Goal: Task Accomplishment & Management: Use online tool/utility

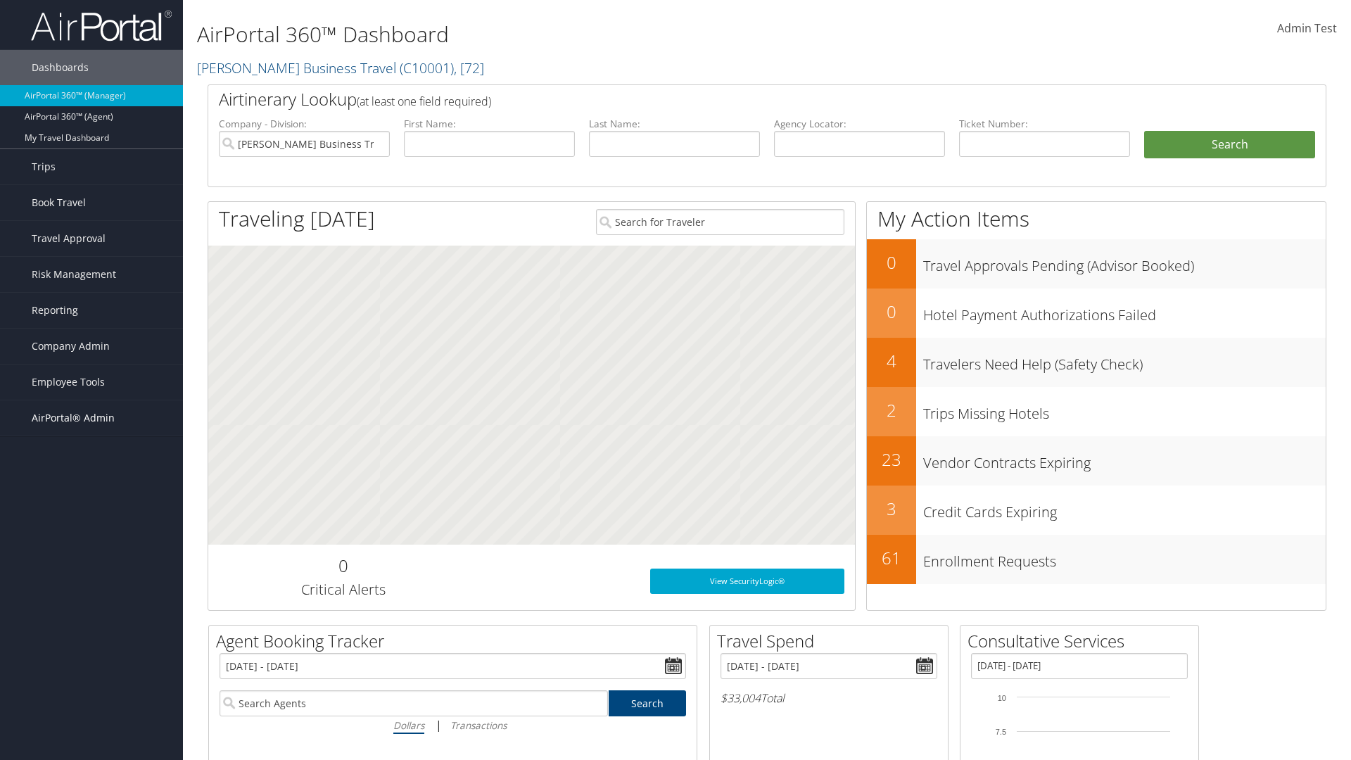
click at [91, 418] on span "AirPortal® Admin" at bounding box center [73, 417] width 83 height 35
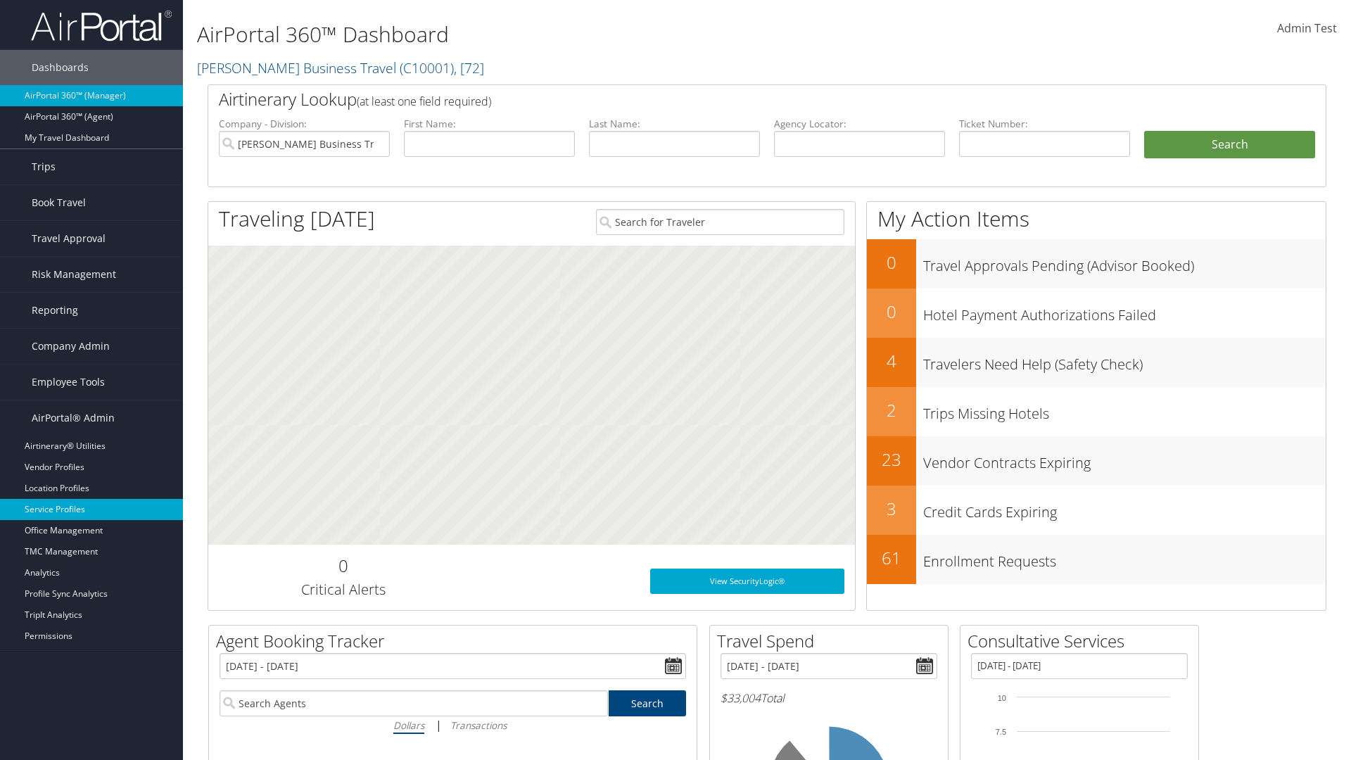
click at [91, 509] on link "Service Profiles" at bounding box center [91, 509] width 183 height 21
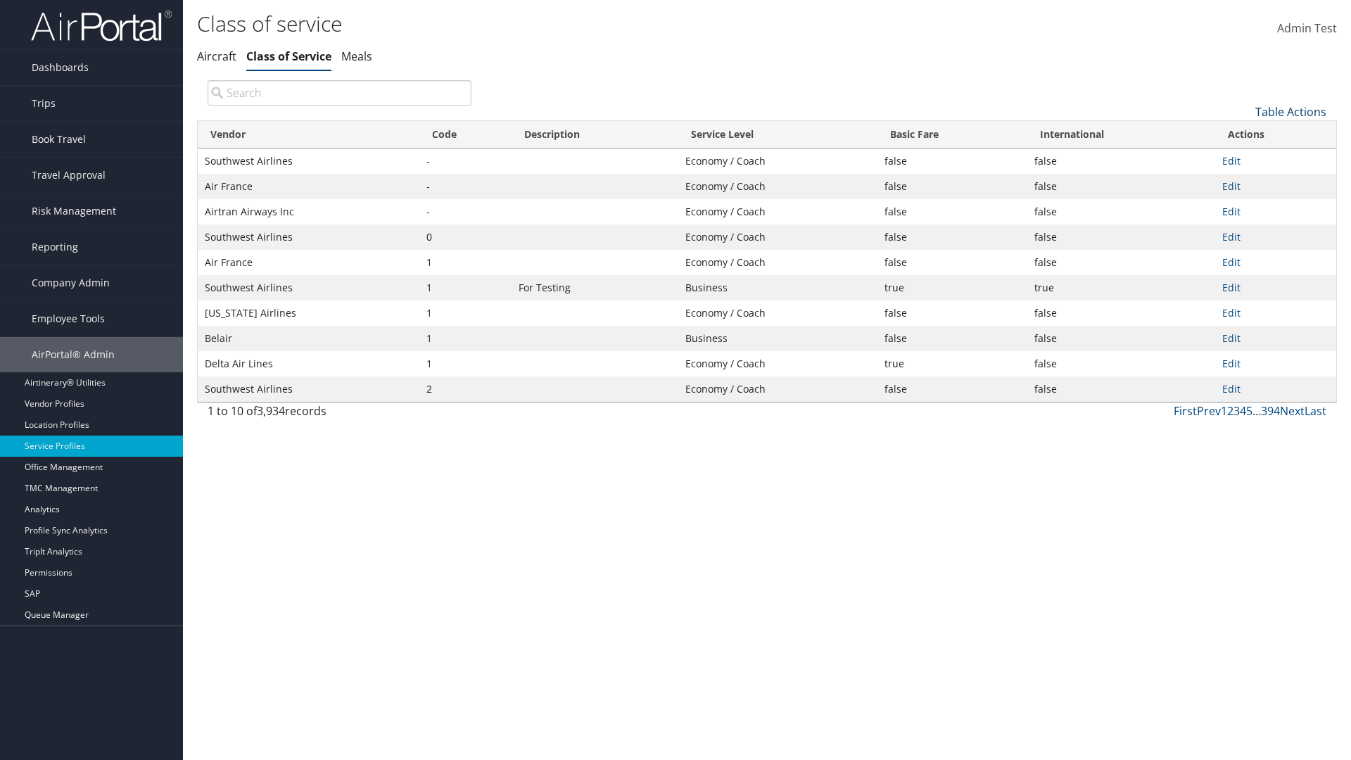
click at [1290, 111] on link "Table Actions" at bounding box center [1290, 111] width 71 height 15
click at [1243, 157] on link "Download Report" at bounding box center [1243, 158] width 185 height 24
click at [1290, 111] on link "Table Actions" at bounding box center [1290, 111] width 71 height 15
click at [1243, 134] on link "Vendor" at bounding box center [1243, 135] width 185 height 24
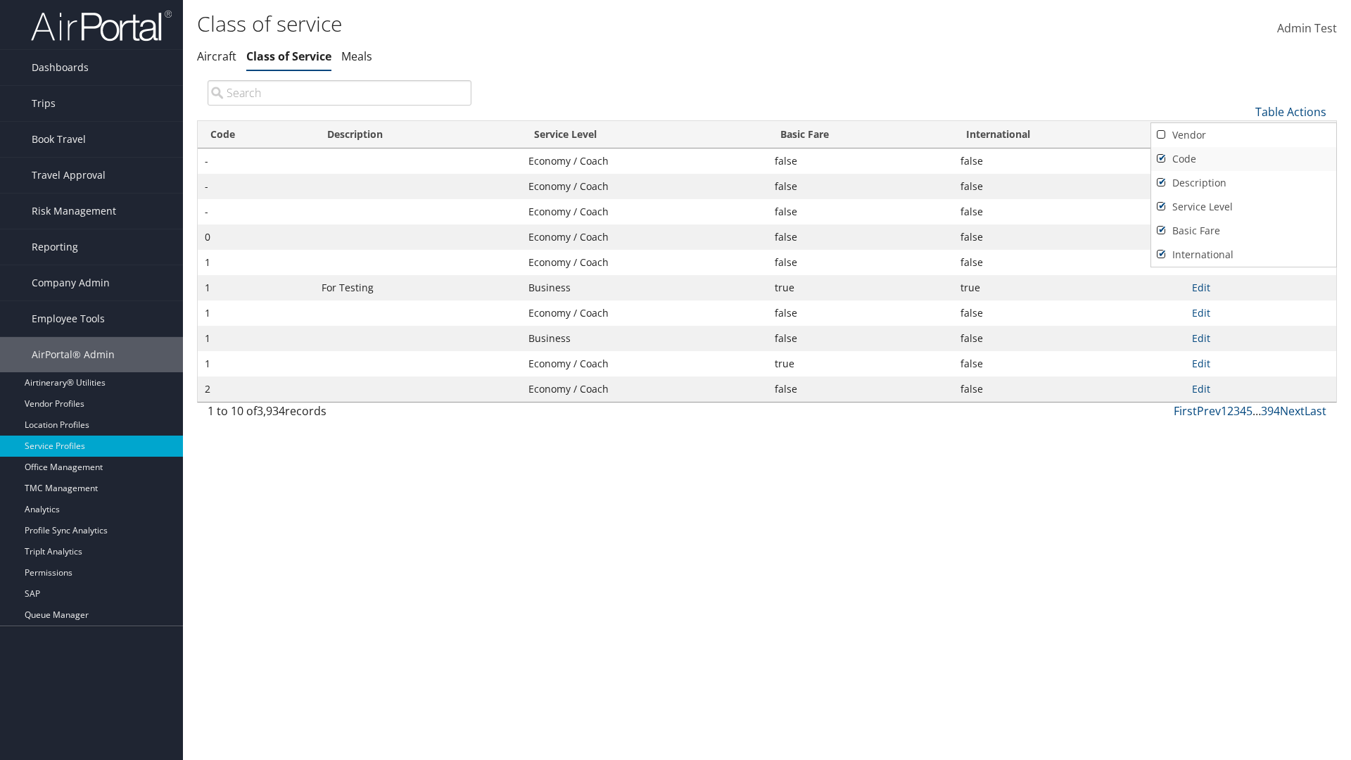
click at [1243, 158] on link "Code" at bounding box center [1243, 159] width 185 height 24
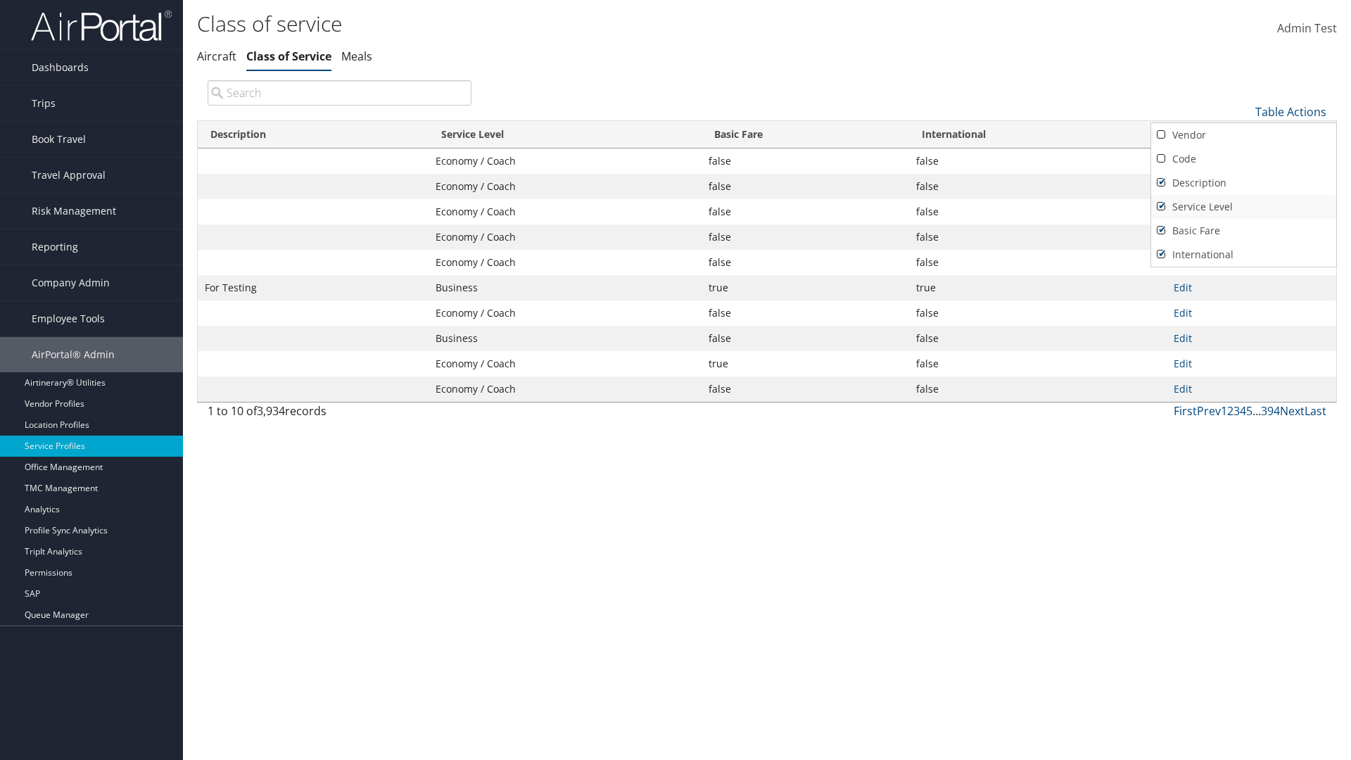
click at [1243, 182] on link "Description" at bounding box center [1243, 183] width 185 height 24
click at [1243, 206] on link "Service Level" at bounding box center [1243, 207] width 185 height 24
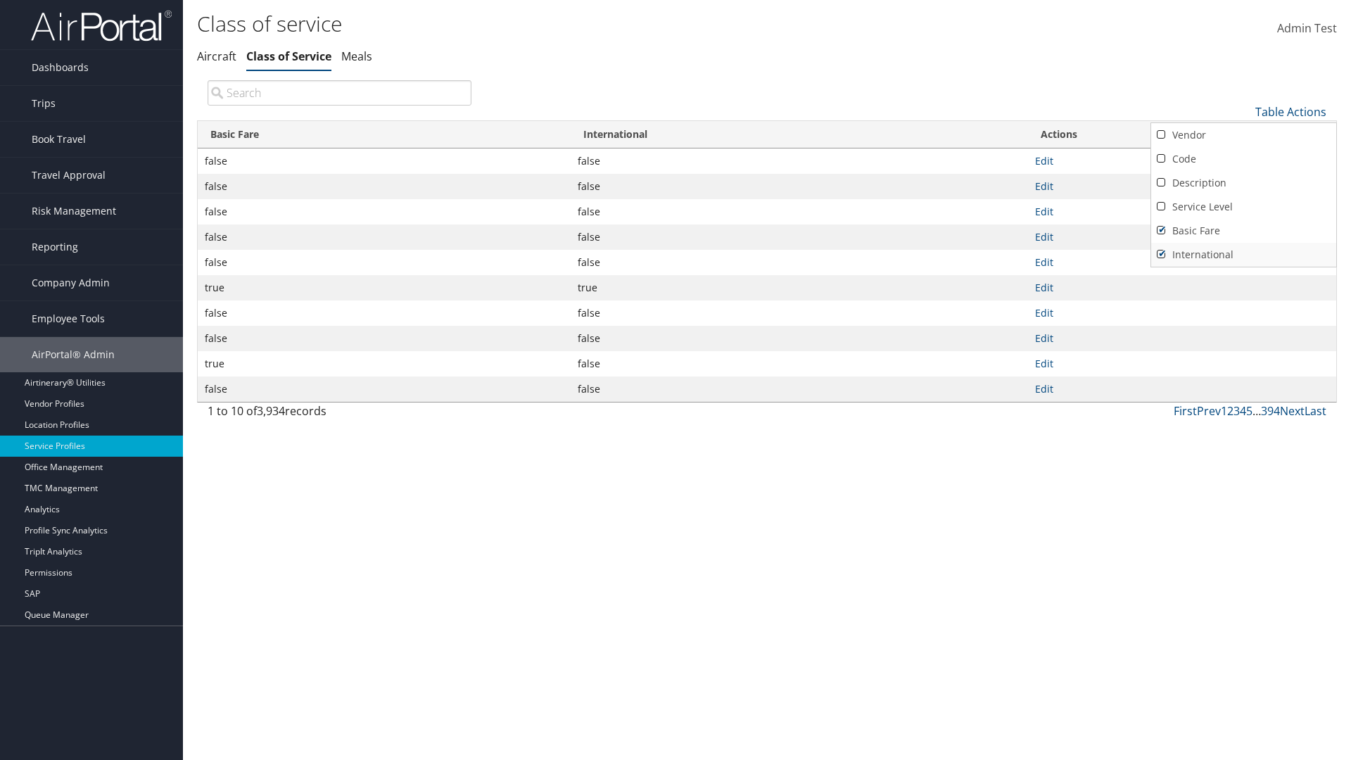
click at [1243, 230] on link "Basic Fare" at bounding box center [1243, 231] width 185 height 24
click at [1243, 254] on link "International" at bounding box center [1243, 255] width 185 height 24
click at [1243, 134] on link "Vendor" at bounding box center [1243, 135] width 185 height 24
click at [1243, 158] on link "Code" at bounding box center [1243, 159] width 185 height 24
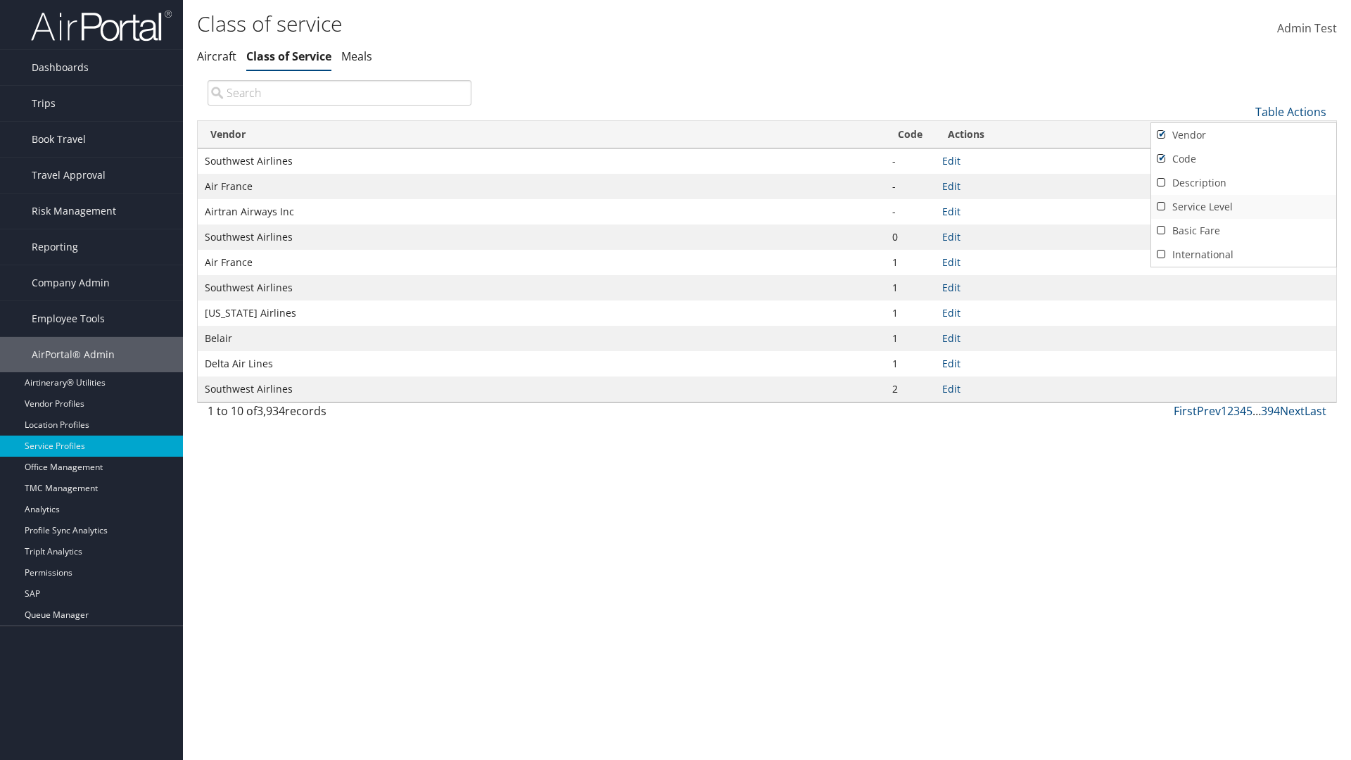
click at [1243, 182] on link "Description" at bounding box center [1243, 183] width 185 height 24
click at [1243, 206] on link "Service Level" at bounding box center [1243, 207] width 185 height 24
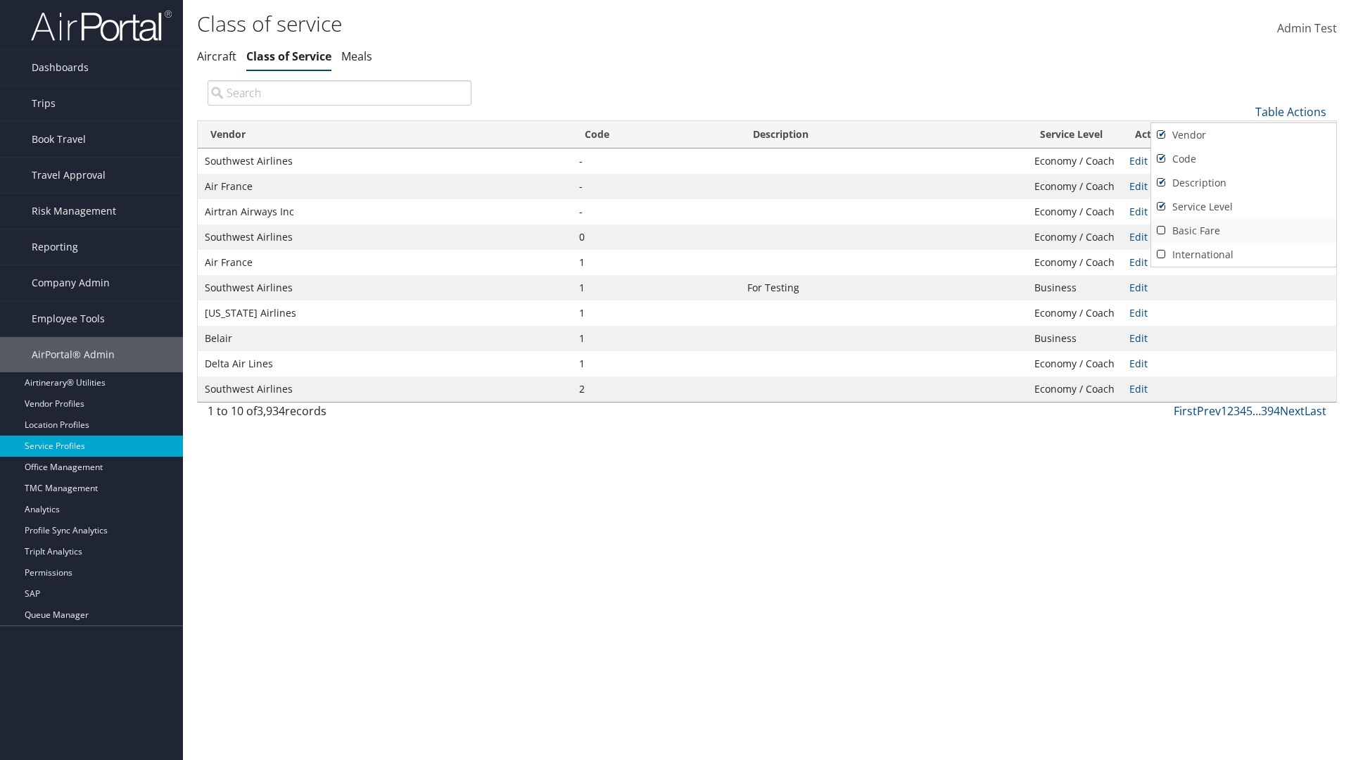
click at [1243, 230] on link "Basic Fare" at bounding box center [1243, 231] width 185 height 24
click at [1243, 254] on link "International" at bounding box center [1243, 255] width 185 height 24
